Goal: Check status: Check status

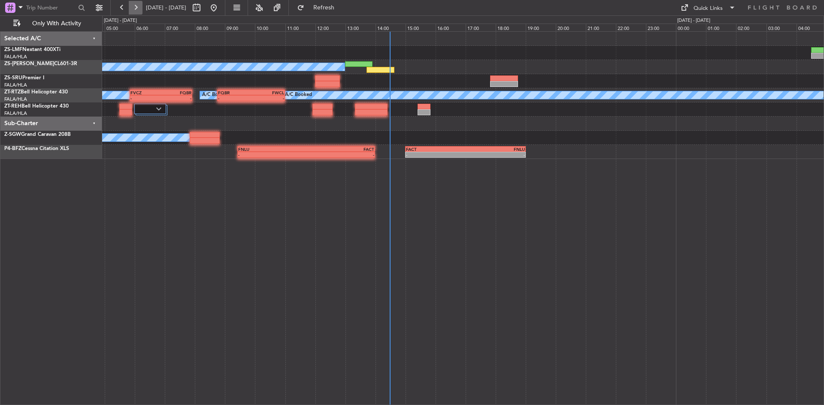
click at [136, 9] on button at bounding box center [136, 8] width 14 height 14
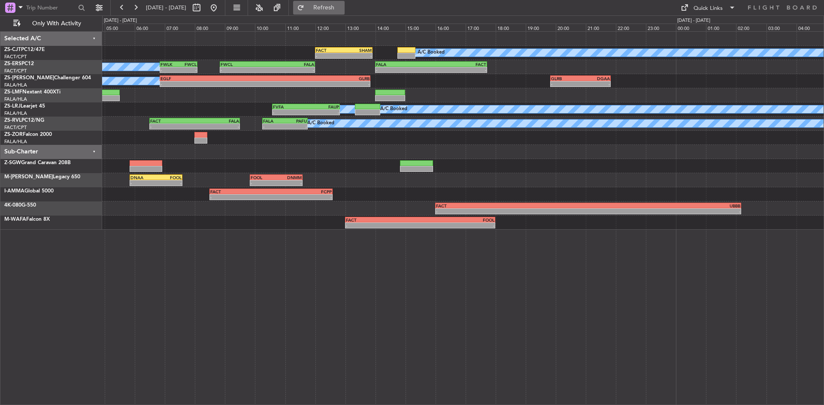
click at [340, 5] on span "Refresh" at bounding box center [324, 8] width 36 height 6
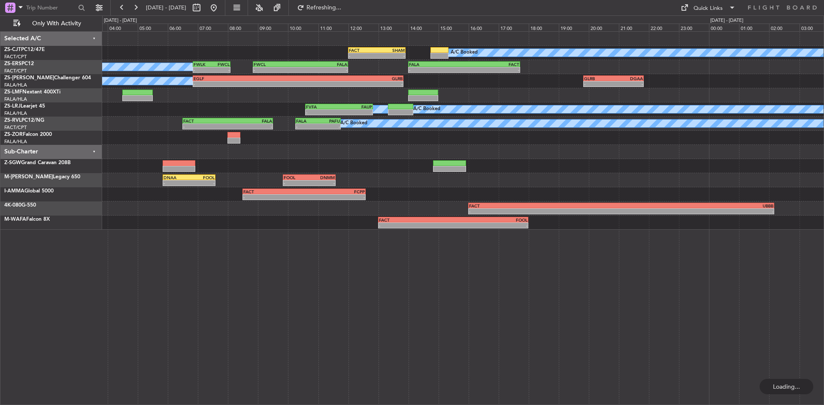
click at [174, 106] on div "A/C Booked A/C Booked FVFA 10:35 Z FAUP 12:50 Z - - A/C Booked - - FAUP 06:37 Z…" at bounding box center [462, 110] width 721 height 14
click at [130, 9] on button at bounding box center [136, 8] width 14 height 14
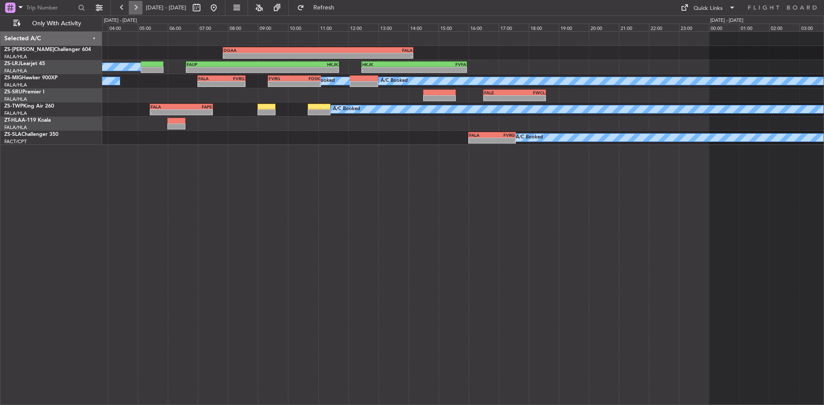
click at [134, 7] on button at bounding box center [136, 8] width 14 height 14
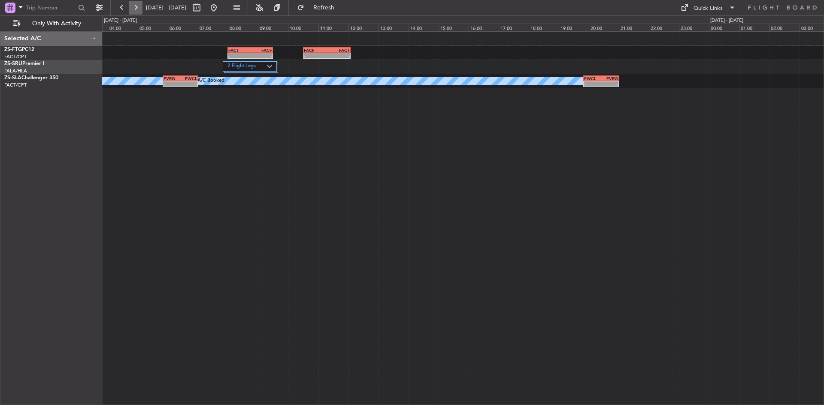
click at [140, 9] on button at bounding box center [136, 8] width 14 height 14
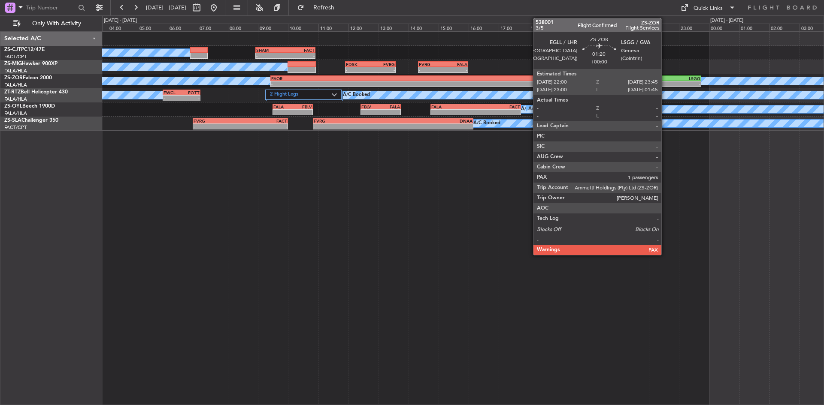
click at [664, 85] on div "-" at bounding box center [662, 83] width 26 height 5
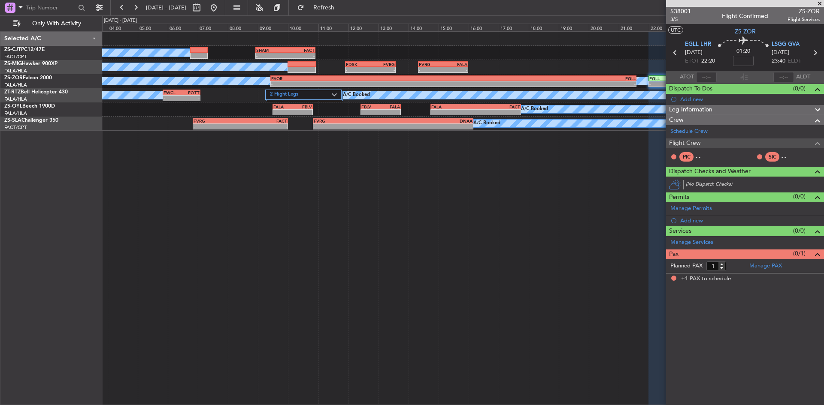
click at [823, 2] on span at bounding box center [819, 4] width 9 height 8
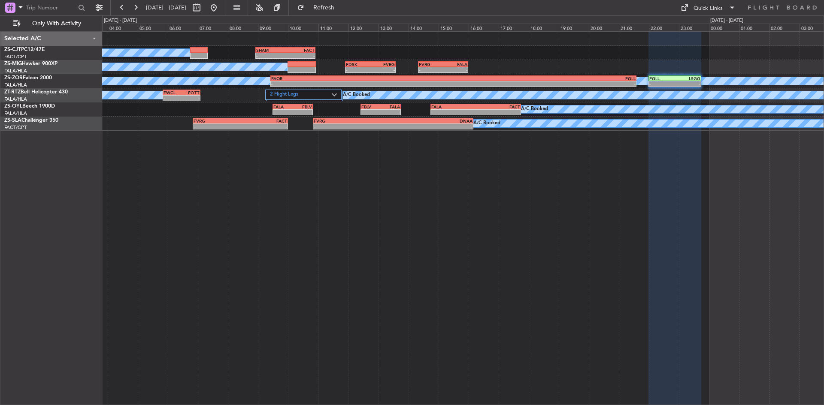
type input "0"
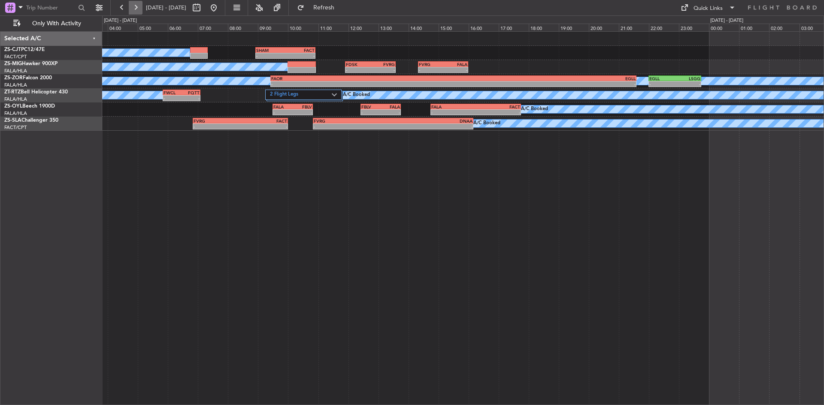
click at [133, 9] on button at bounding box center [136, 8] width 14 height 14
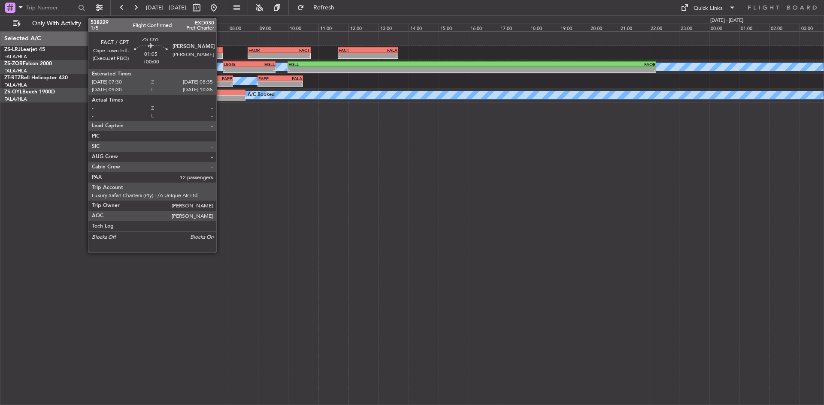
click at [220, 94] on div at bounding box center [228, 93] width 33 height 6
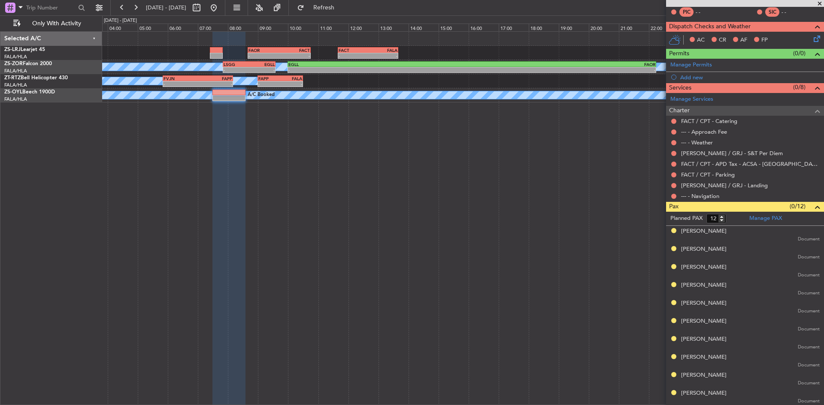
scroll to position [181, 0]
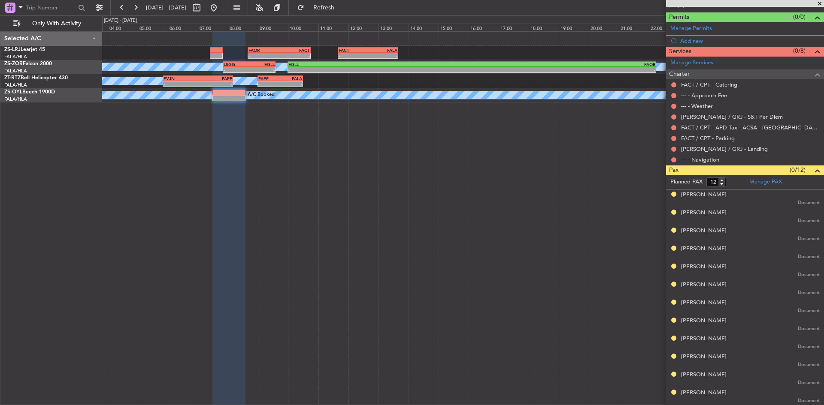
click at [818, 3] on span at bounding box center [819, 4] width 9 height 8
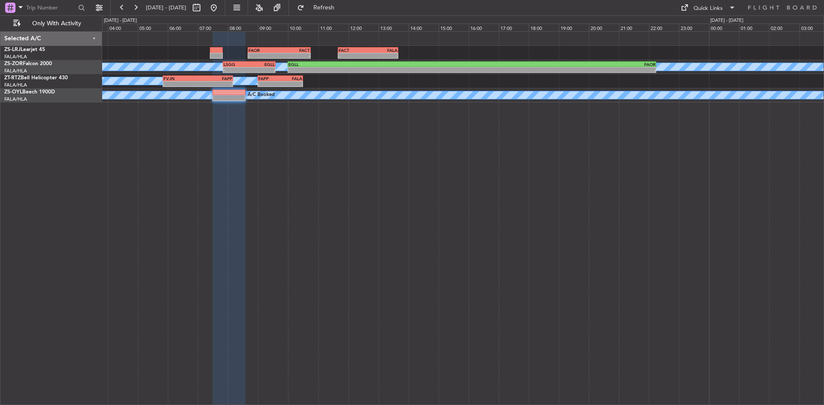
type input "0"
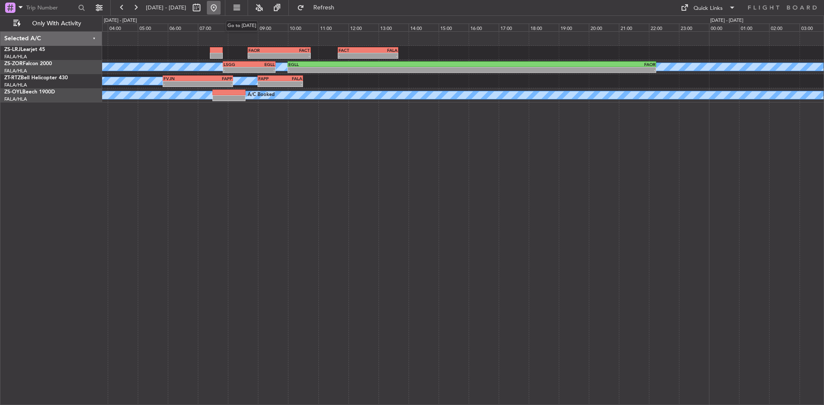
click at [220, 3] on button at bounding box center [214, 8] width 14 height 14
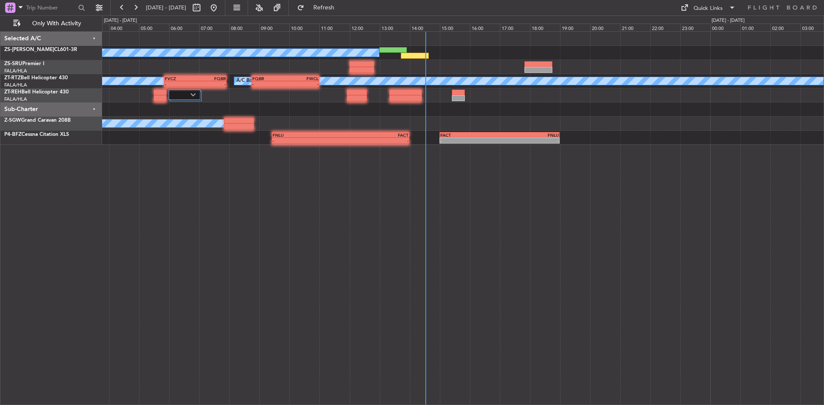
click at [198, 193] on div "A/C Booked A/C Booked A/C Booked A/C Booked A/C Booked A/C Booked A/C Booked FQ…" at bounding box center [462, 218] width 721 height 374
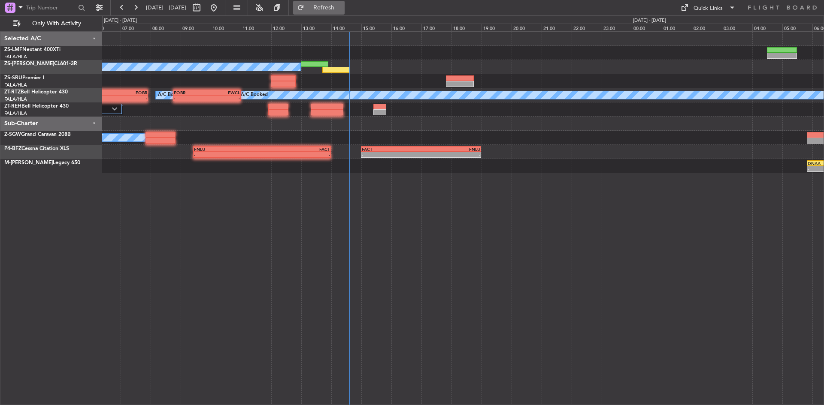
click at [342, 5] on span "Refresh" at bounding box center [324, 8] width 36 height 6
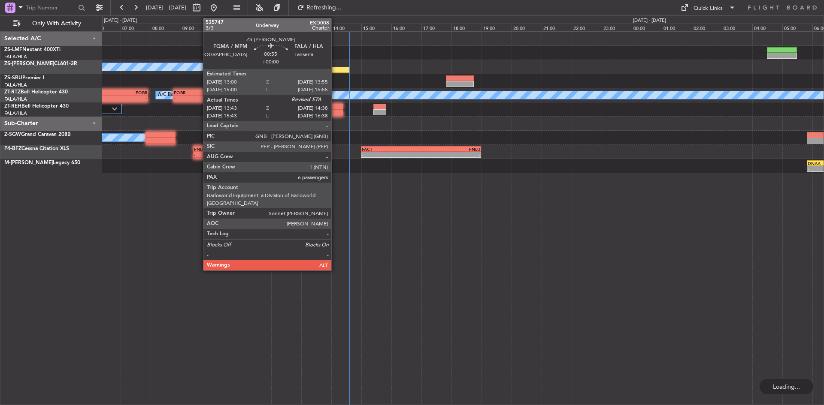
click at [335, 67] on div at bounding box center [336, 70] width 28 height 6
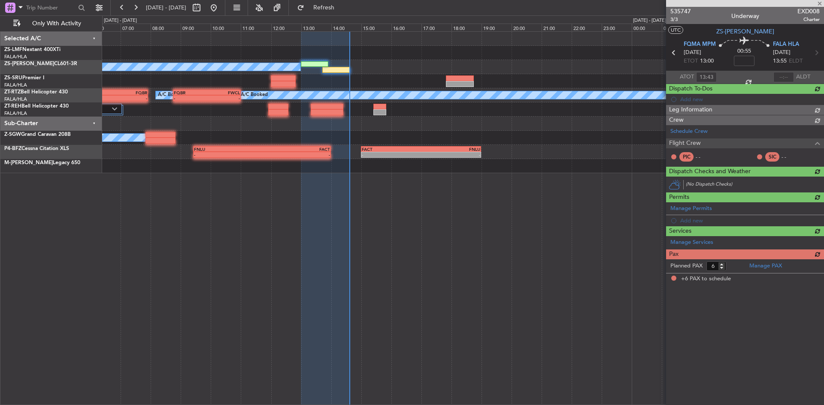
type input "14:36"
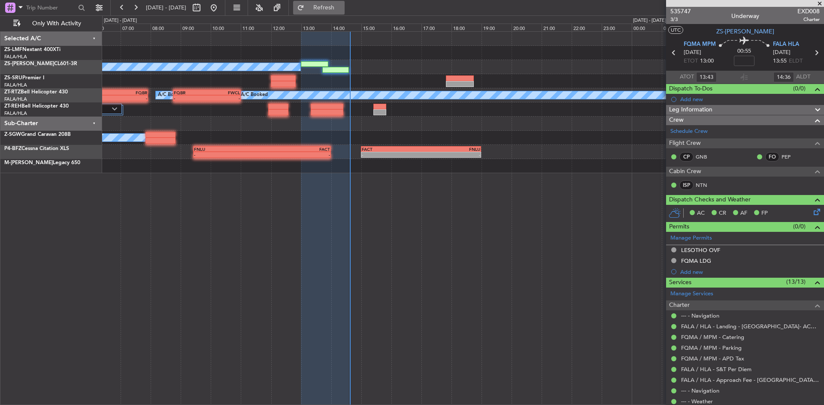
click at [342, 8] on span "Refresh" at bounding box center [324, 8] width 36 height 6
click at [821, 3] on span at bounding box center [819, 4] width 9 height 8
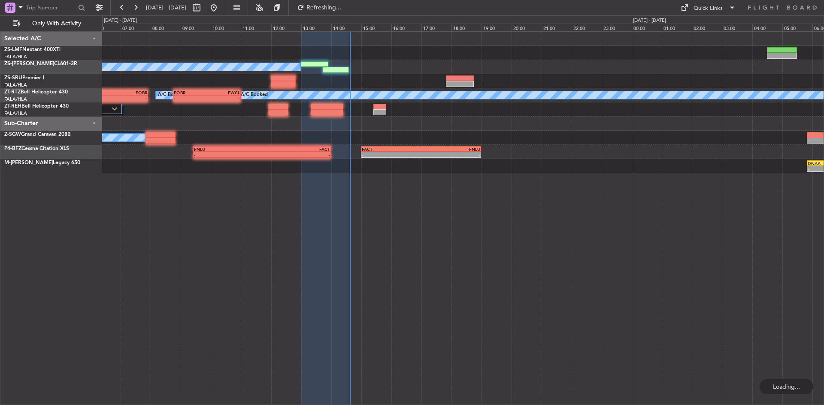
type input "0"
click at [133, 4] on button at bounding box center [136, 8] width 14 height 14
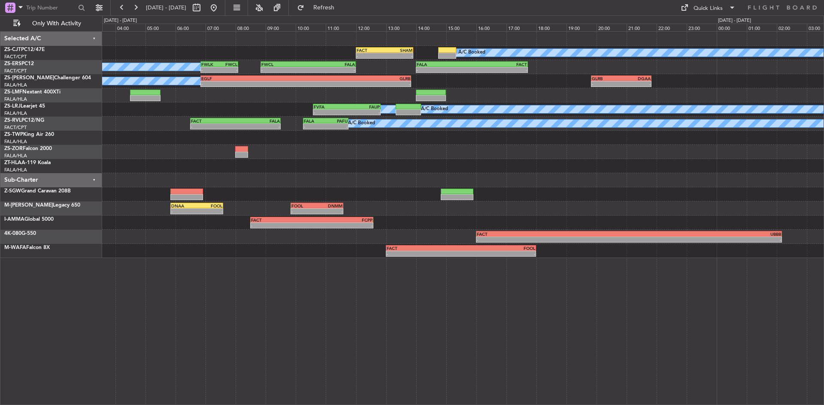
click at [290, 169] on div "FACT 12:00 Z [DEMOGRAPHIC_DATA]:55 Z - - A/C Booked A/C Booked A/C Booked - - F…" at bounding box center [462, 145] width 721 height 226
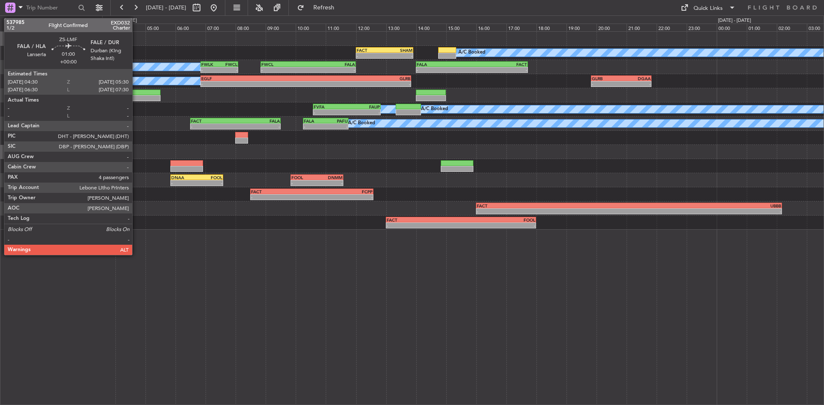
click at [136, 99] on div at bounding box center [145, 98] width 30 height 6
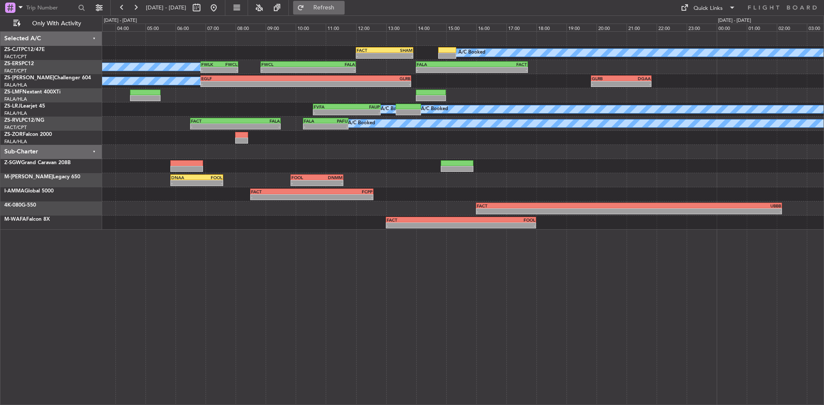
click at [344, 3] on button "Refresh" at bounding box center [318, 8] width 51 height 14
click at [344, 3] on button "Refreshing..." at bounding box center [318, 8] width 51 height 14
click at [344, 4] on button "Refresh" at bounding box center [318, 8] width 51 height 14
click at [220, 9] on button at bounding box center [214, 8] width 14 height 14
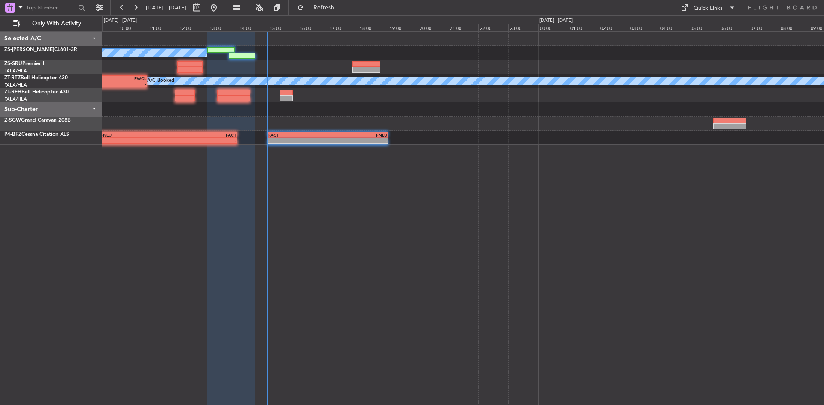
click at [196, 199] on div "A/C Booked A/C Booked A/C Booked A/C Booked A/C Booked A/C Booked A/C Booked FQ…" at bounding box center [462, 218] width 721 height 374
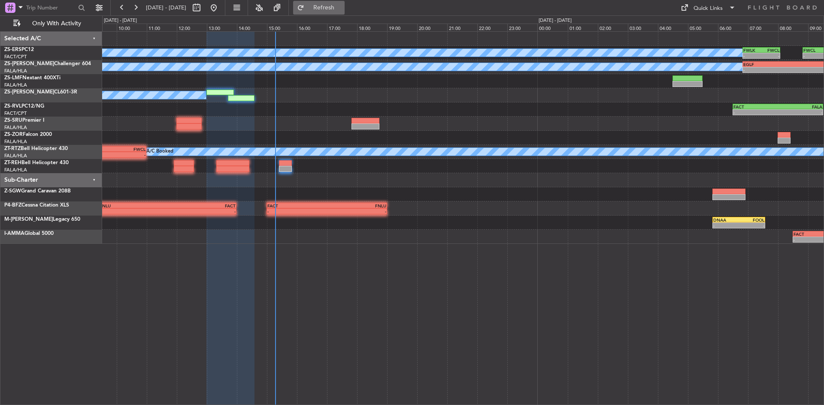
click at [342, 5] on span "Refresh" at bounding box center [324, 8] width 36 height 6
click at [335, 2] on button "Refresh" at bounding box center [318, 8] width 51 height 14
click at [132, 9] on button at bounding box center [136, 8] width 14 height 14
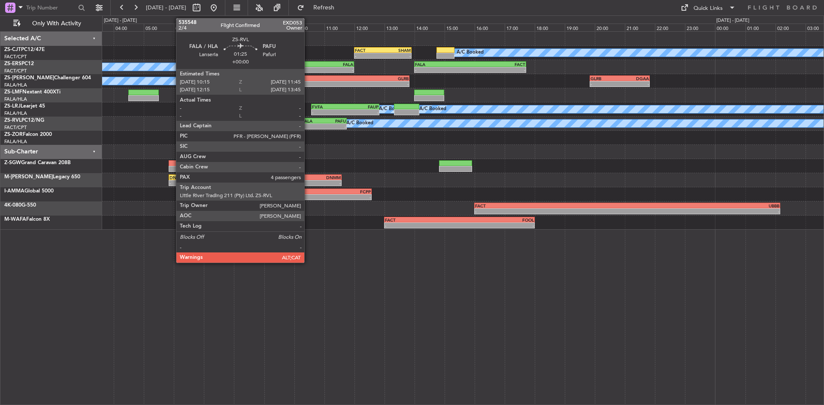
click at [308, 124] on div "- -" at bounding box center [323, 127] width 45 height 6
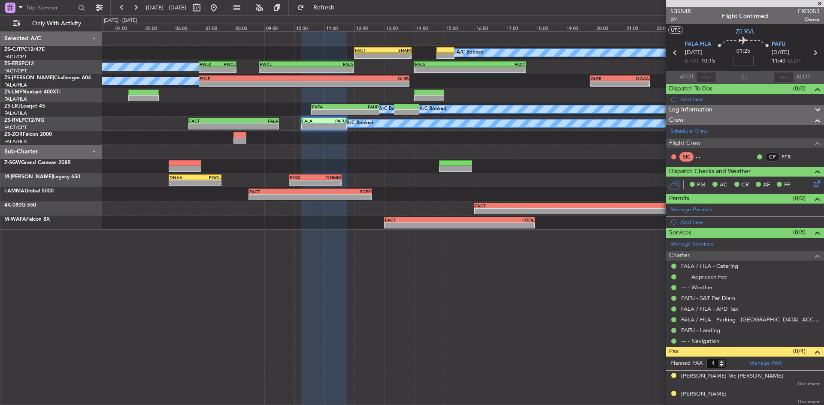
click at [818, 4] on span at bounding box center [819, 4] width 9 height 8
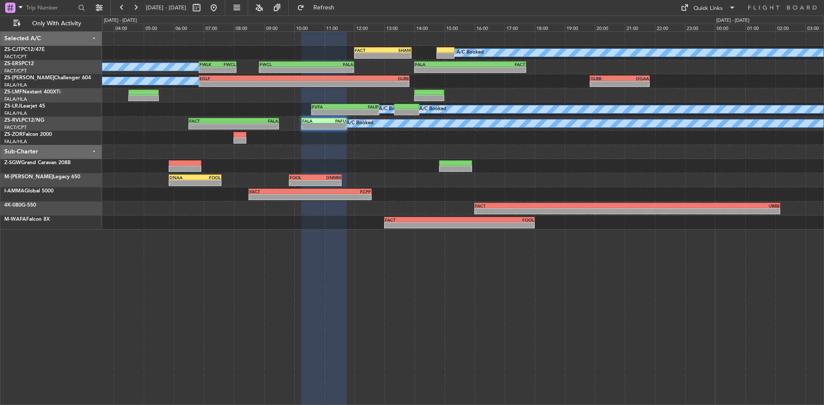
type input "0"
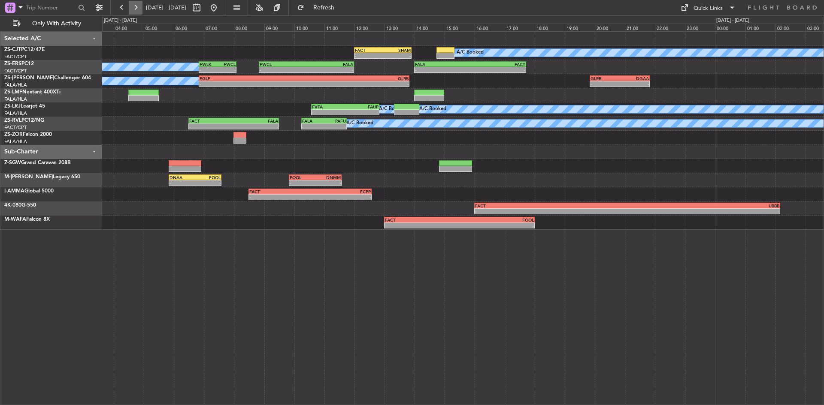
click at [139, 6] on button at bounding box center [136, 8] width 14 height 14
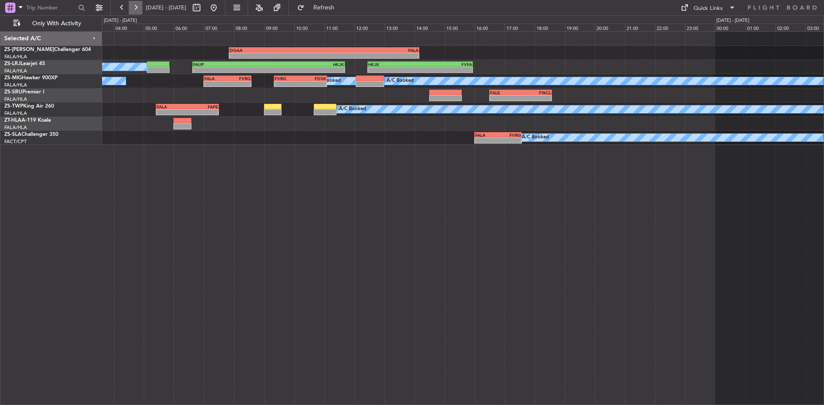
click at [131, 9] on button at bounding box center [136, 8] width 14 height 14
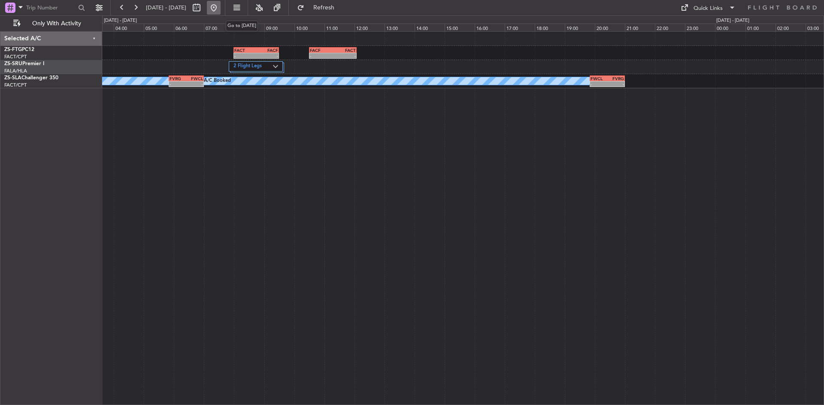
click at [220, 9] on button at bounding box center [214, 8] width 14 height 14
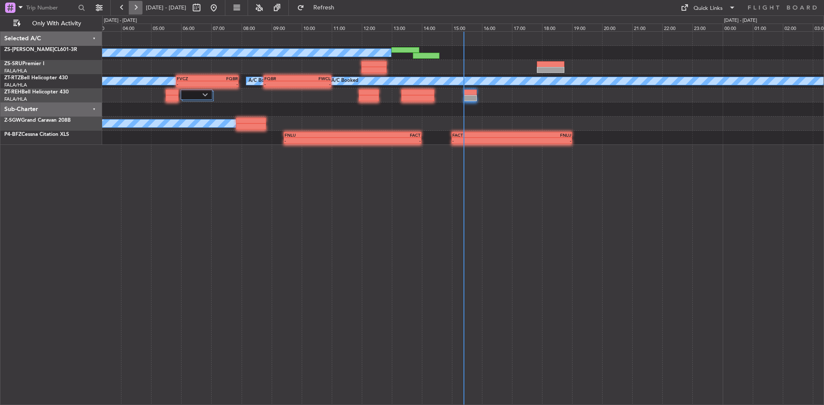
click at [129, 4] on button at bounding box center [136, 8] width 14 height 14
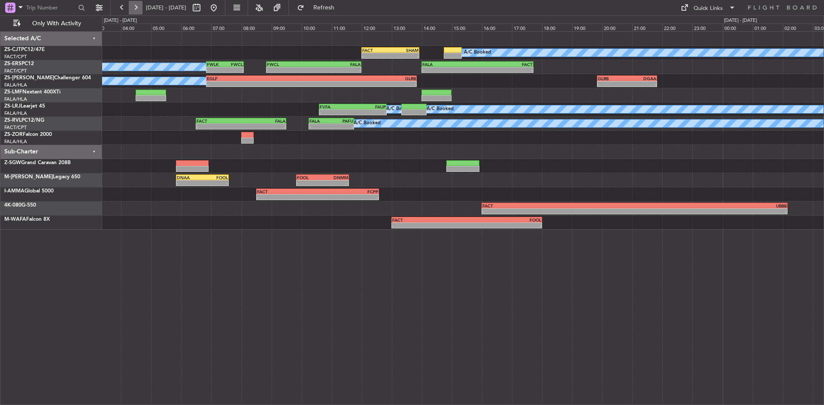
click at [133, 4] on button at bounding box center [136, 8] width 14 height 14
